Goal: Information Seeking & Learning: Learn about a topic

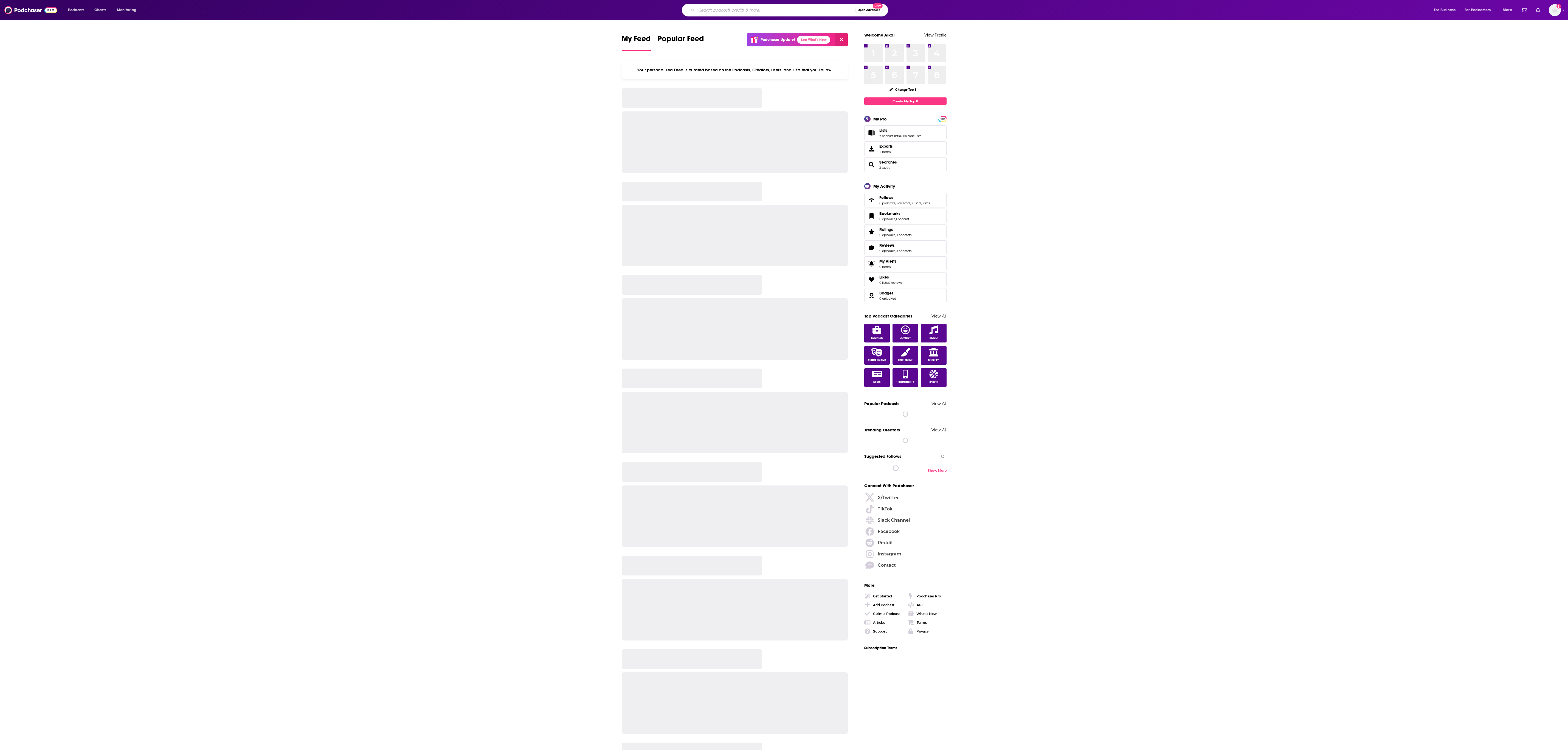
click at [718, 10] on input "Search podcasts, credits, & more..." at bounding box center [776, 10] width 158 height 9
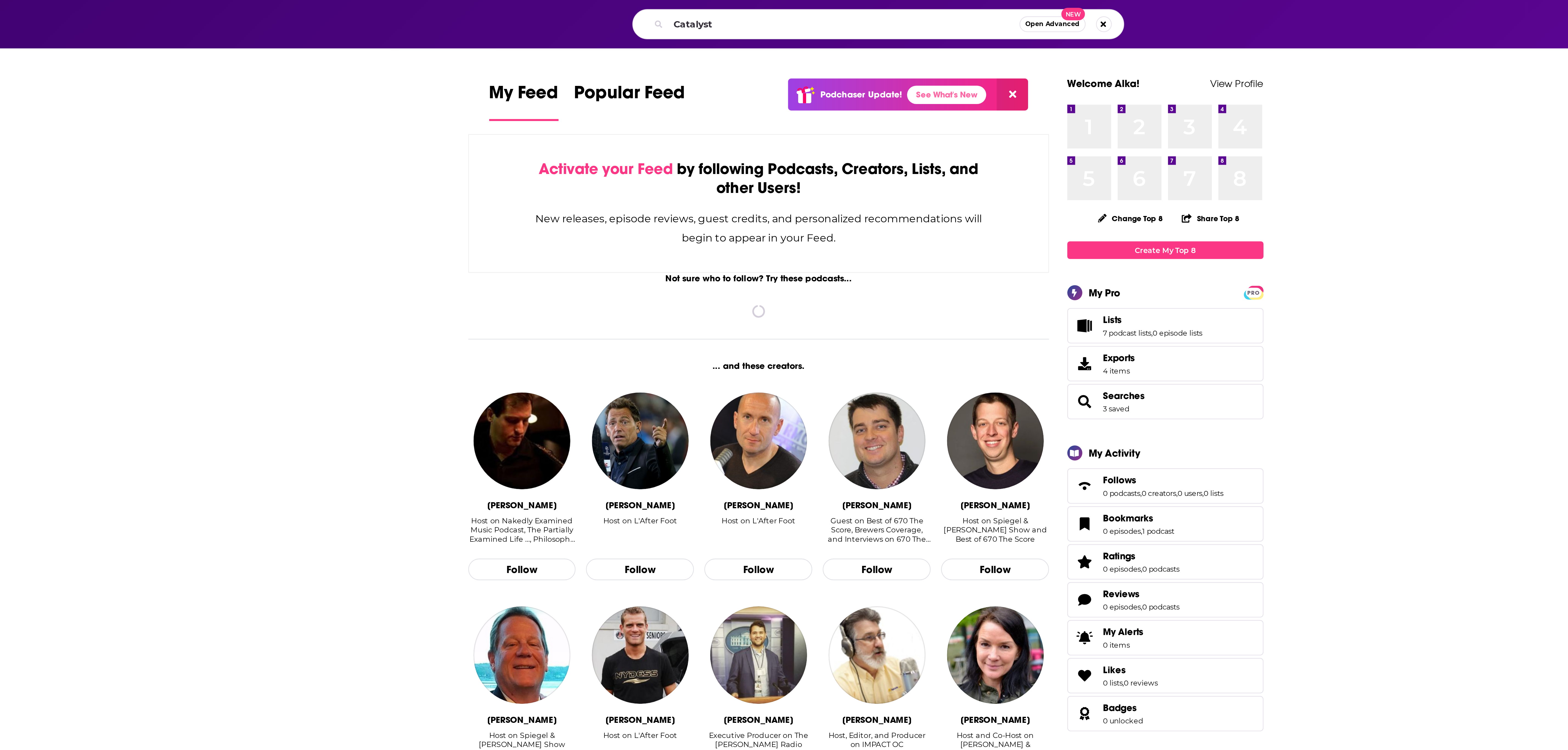
type input "Catalyst"
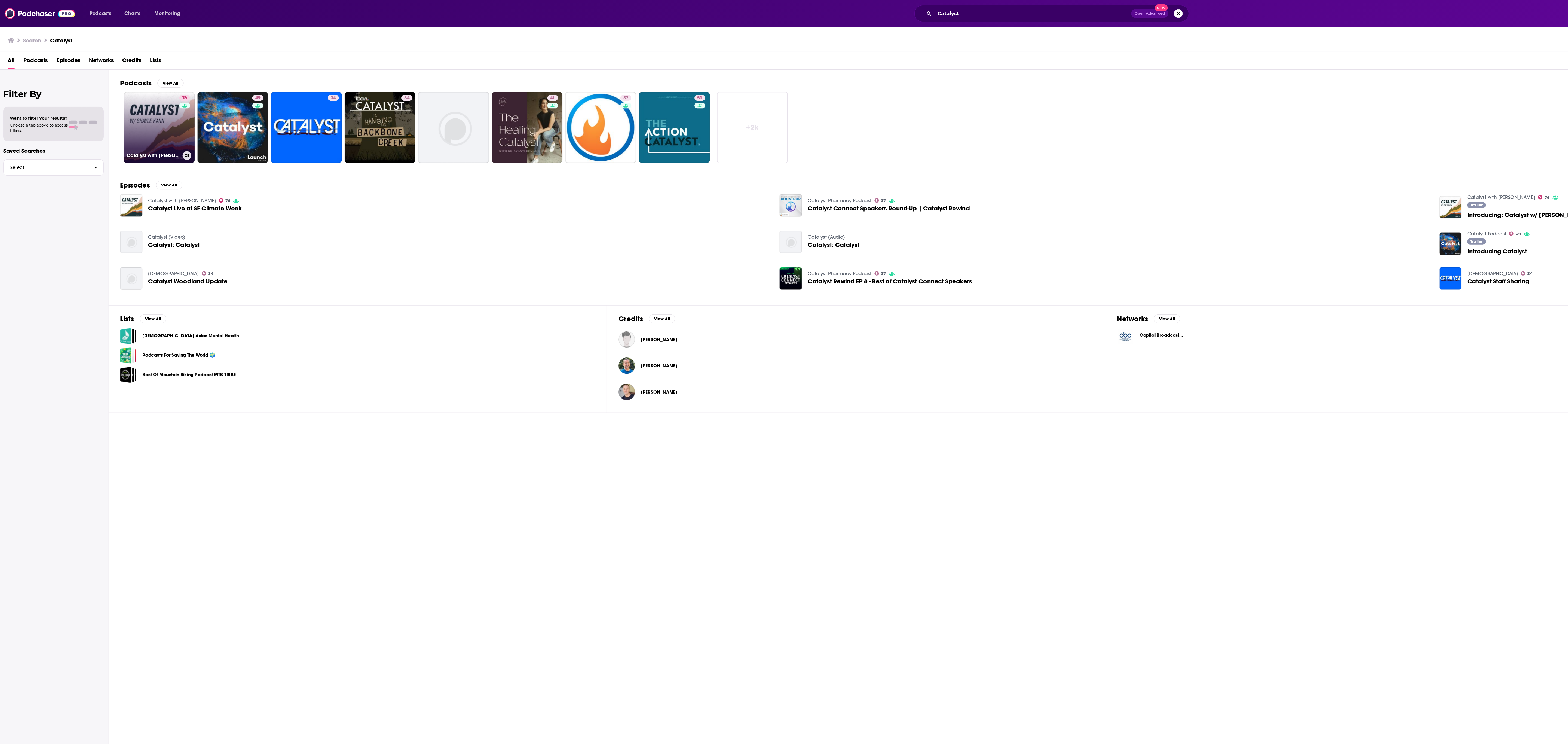
click at [114, 106] on link "76 Catalyst with [PERSON_NAME]" at bounding box center [119, 95] width 53 height 53
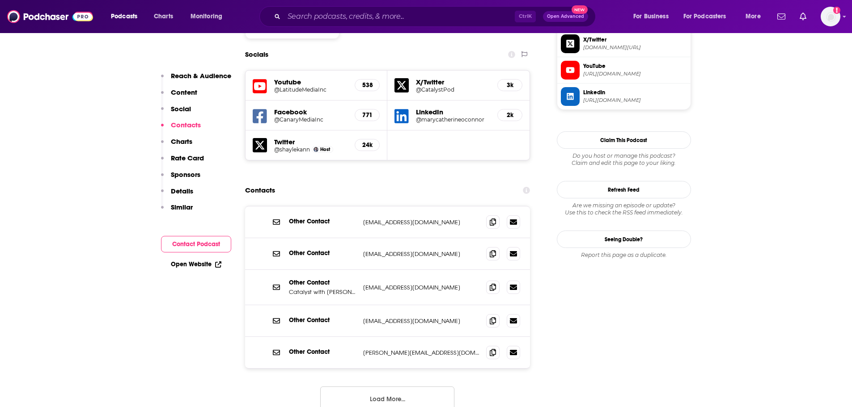
scroll to position [781, 0]
click at [410, 387] on button "Load More..." at bounding box center [387, 399] width 134 height 24
click at [491, 284] on icon at bounding box center [493, 287] width 6 height 7
